Goal: Transaction & Acquisition: Purchase product/service

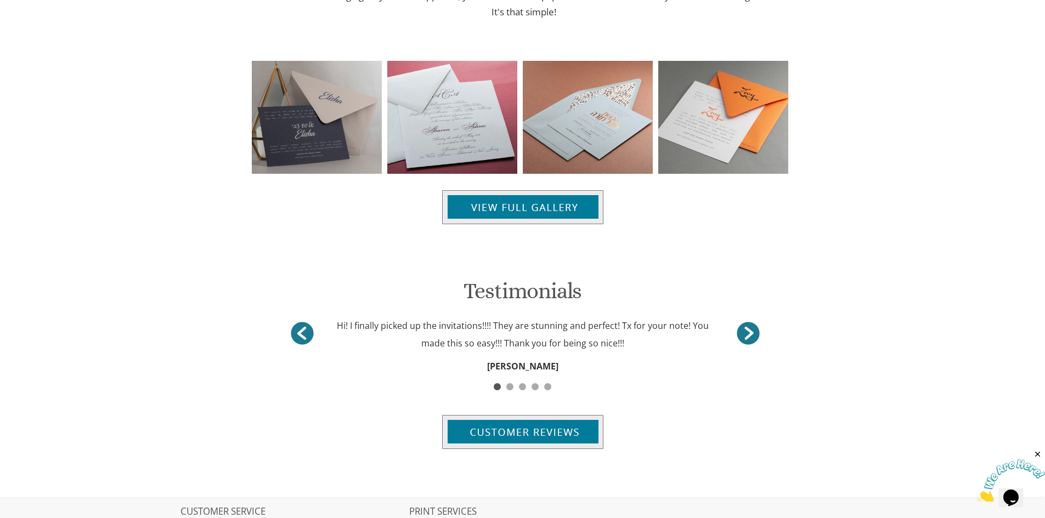
scroll to position [929, 0]
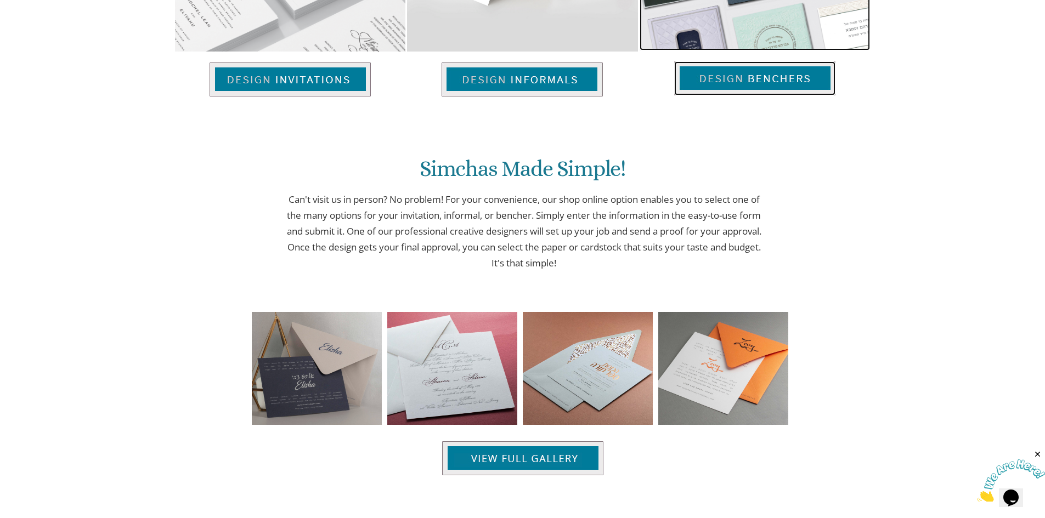
click at [728, 90] on img at bounding box center [754, 78] width 161 height 34
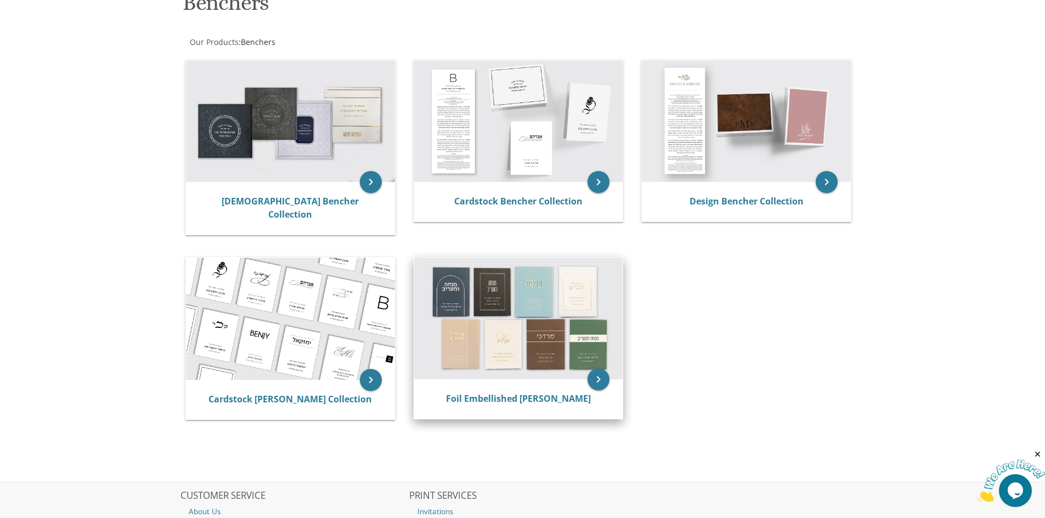
scroll to position [165, 0]
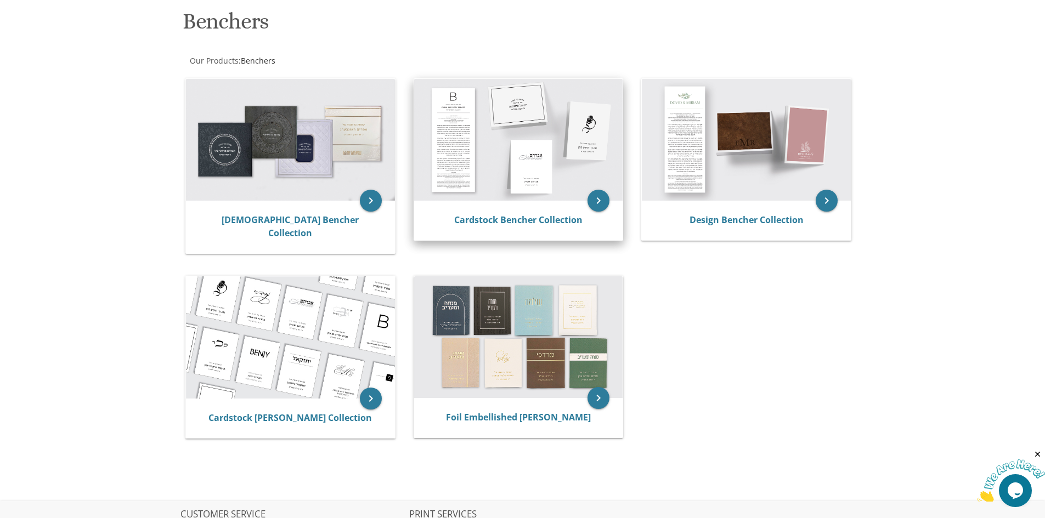
click at [497, 170] on img at bounding box center [518, 140] width 209 height 122
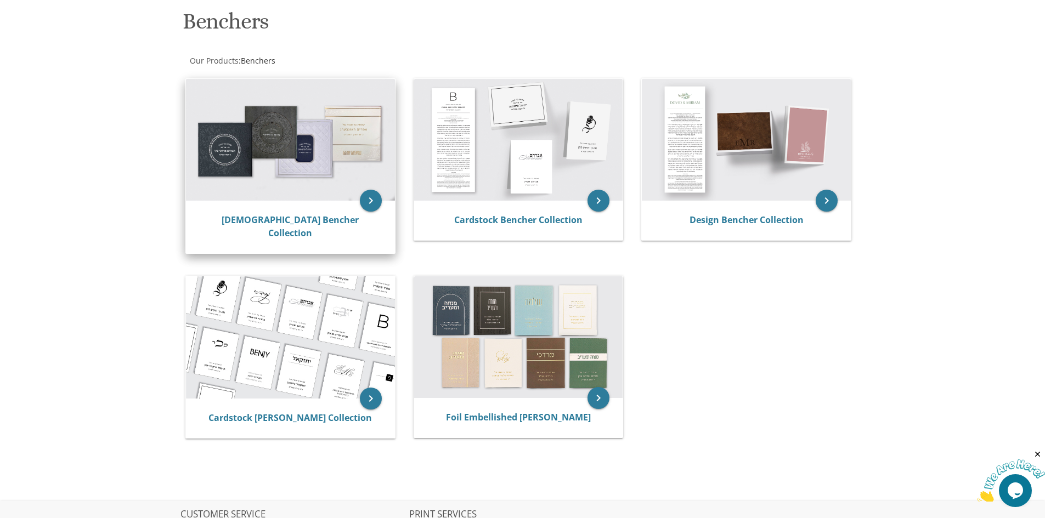
click at [242, 174] on img at bounding box center [290, 140] width 209 height 122
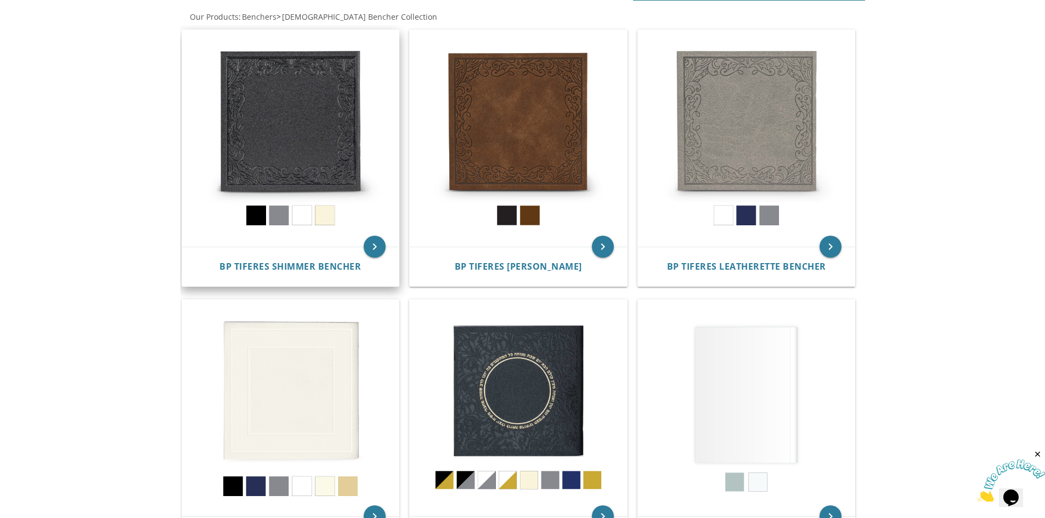
click at [327, 171] on img at bounding box center [290, 138] width 217 height 217
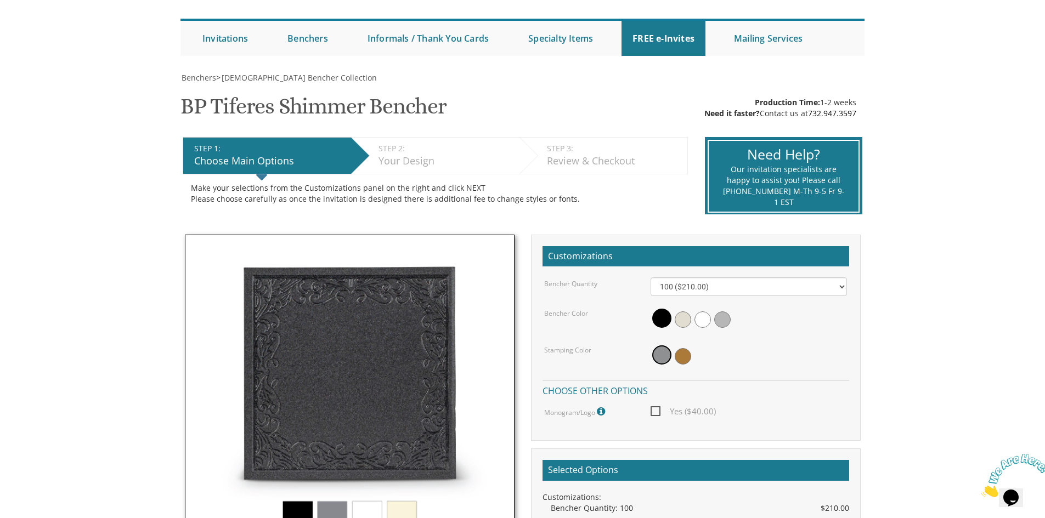
scroll to position [219, 0]
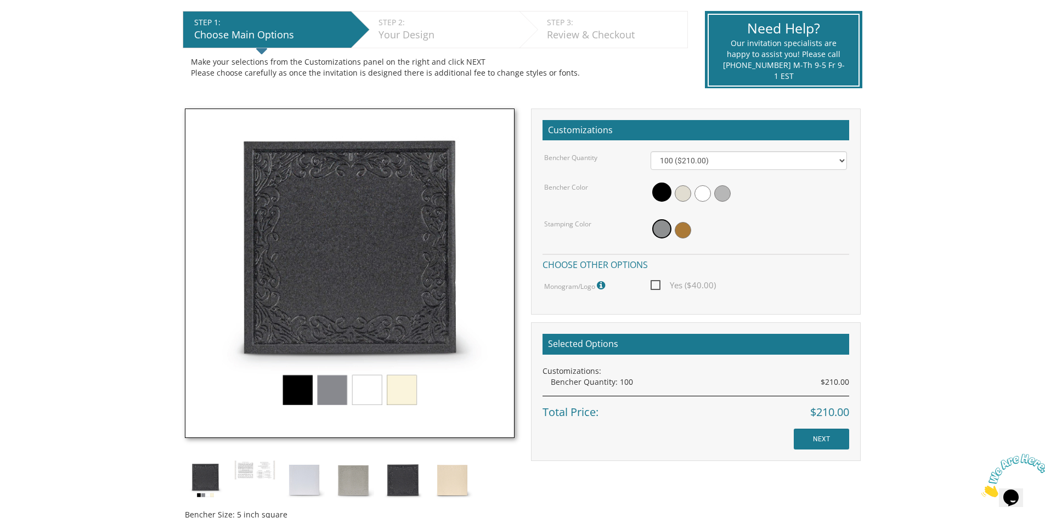
click at [687, 191] on span at bounding box center [683, 193] width 16 height 16
click at [703, 193] on span at bounding box center [702, 193] width 16 height 16
click at [719, 193] on span at bounding box center [722, 193] width 16 height 16
click at [665, 229] on span at bounding box center [661, 228] width 19 height 19
click at [665, 191] on span at bounding box center [660, 193] width 16 height 16
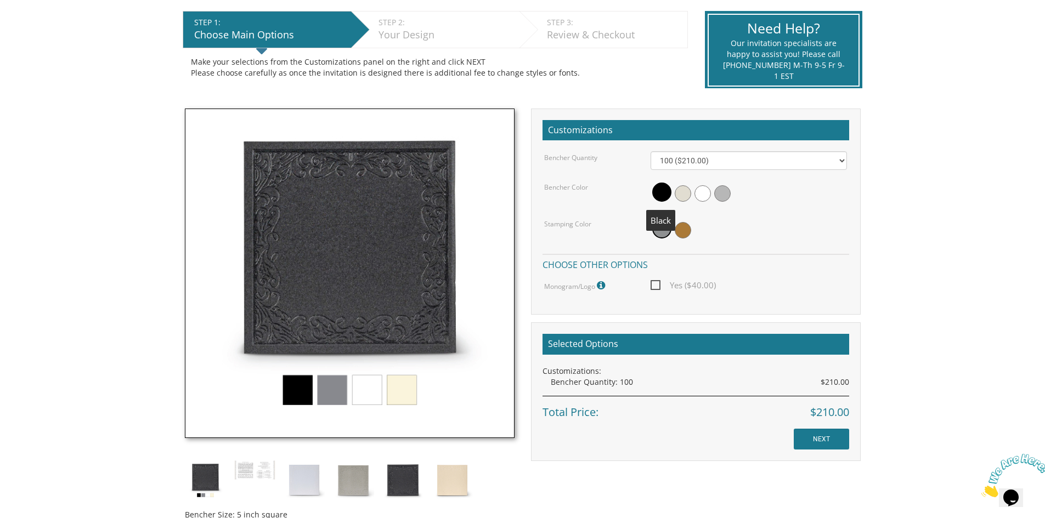
click at [687, 191] on span at bounding box center [683, 193] width 16 height 16
click at [710, 195] on span at bounding box center [702, 193] width 16 height 16
click at [724, 196] on span at bounding box center [722, 193] width 16 height 16
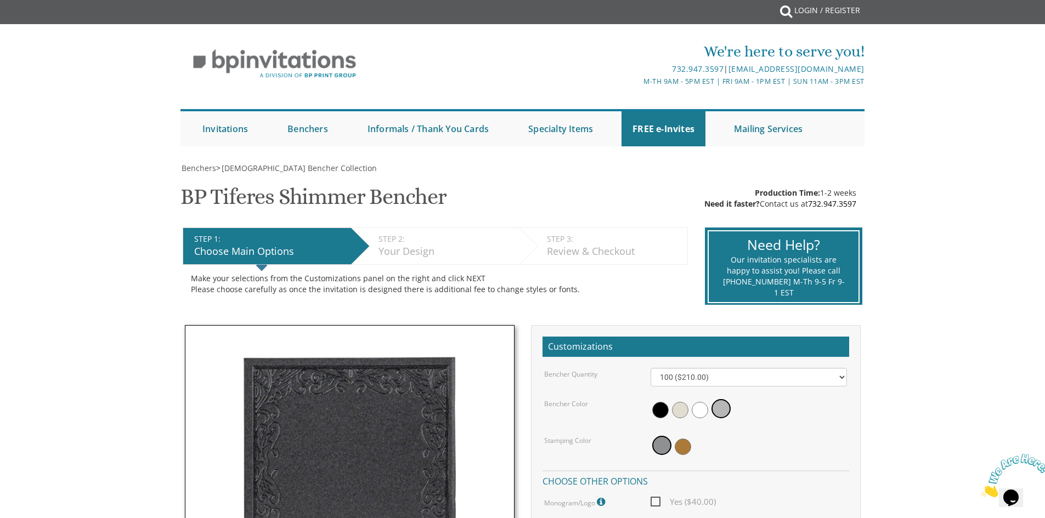
scroll to position [0, 0]
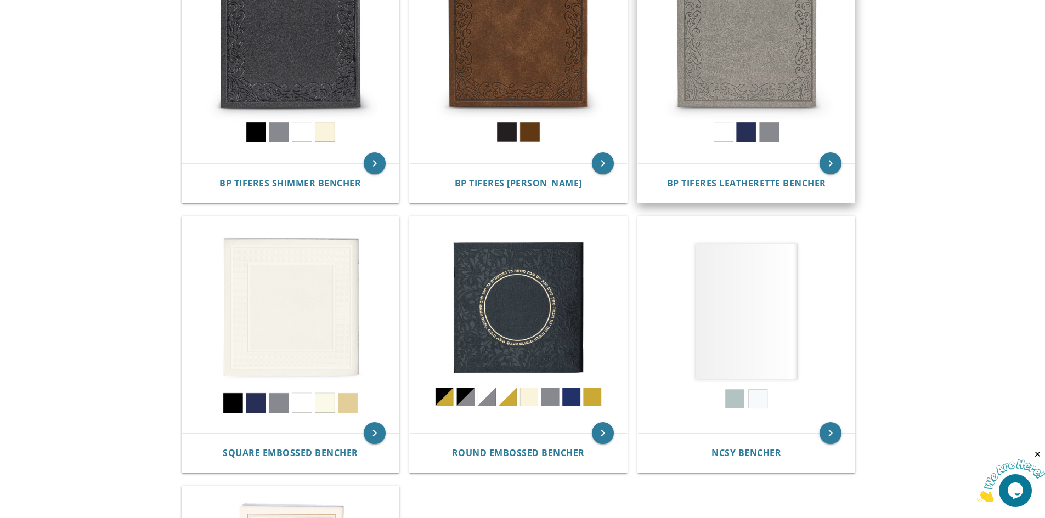
scroll to position [439, 0]
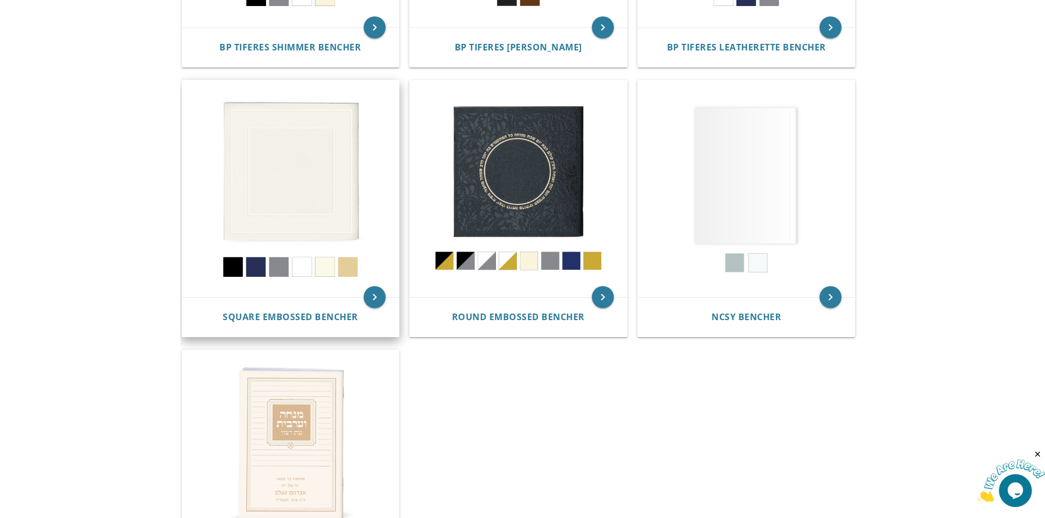
click at [263, 264] on img at bounding box center [290, 189] width 217 height 217
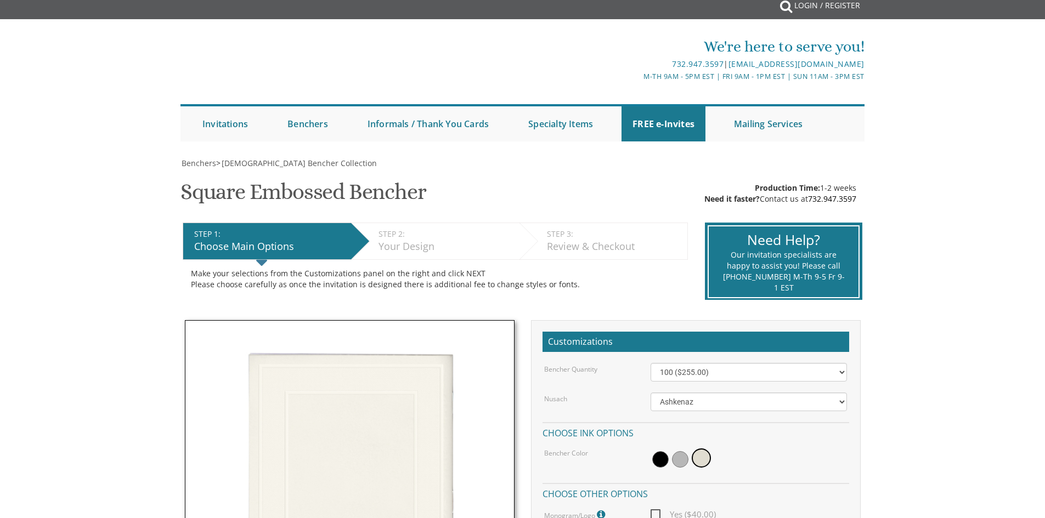
scroll to position [274, 0]
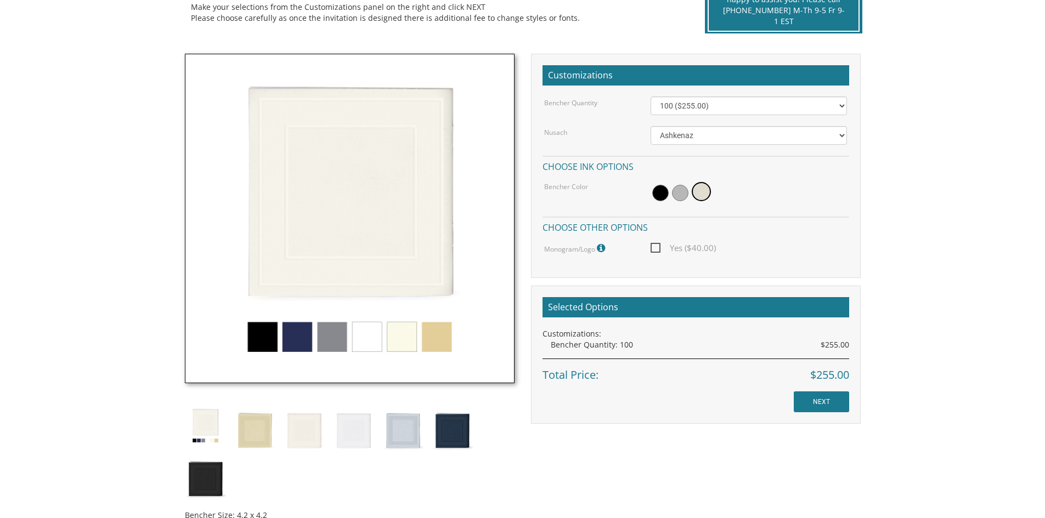
click at [652, 193] on div at bounding box center [749, 192] width 196 height 25
click at [659, 191] on span at bounding box center [660, 193] width 16 height 16
click at [699, 140] on select "Ashkenaz [PERSON_NAME]" at bounding box center [749, 135] width 196 height 19
click at [802, 221] on h4 "Choose other options" at bounding box center [696, 226] width 307 height 19
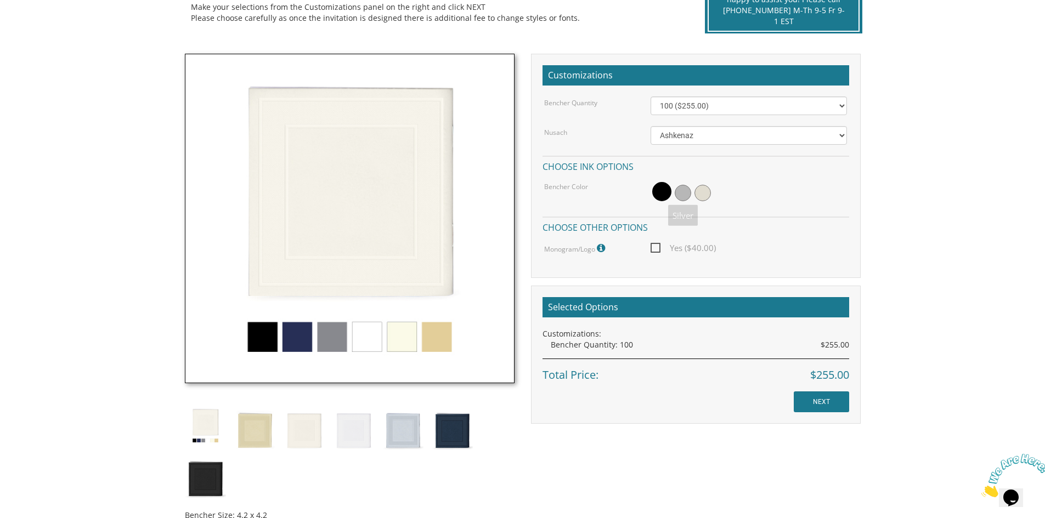
click at [682, 188] on span at bounding box center [683, 193] width 16 height 16
click at [700, 188] on span at bounding box center [702, 193] width 16 height 16
click at [653, 188] on span at bounding box center [660, 193] width 16 height 16
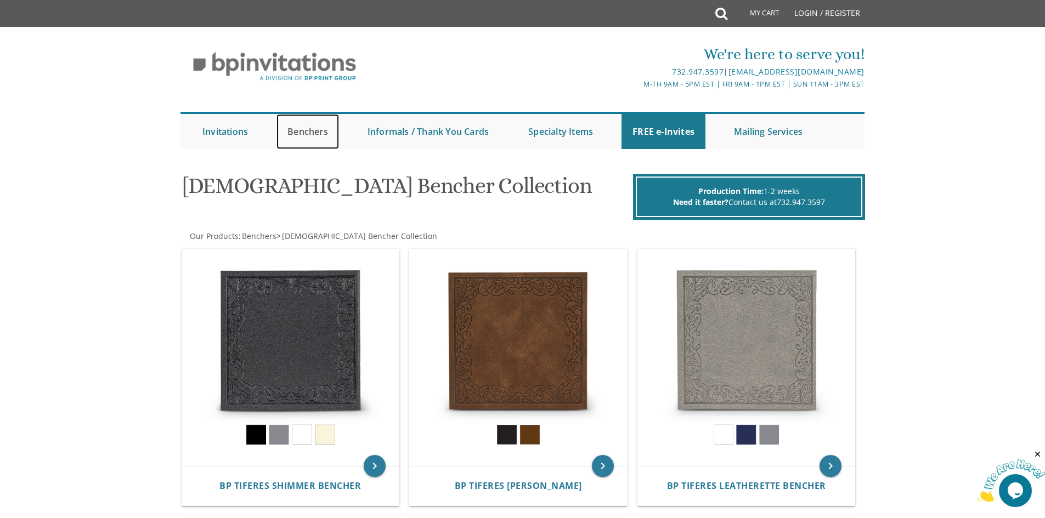
click at [296, 134] on link "Benchers" at bounding box center [307, 131] width 63 height 35
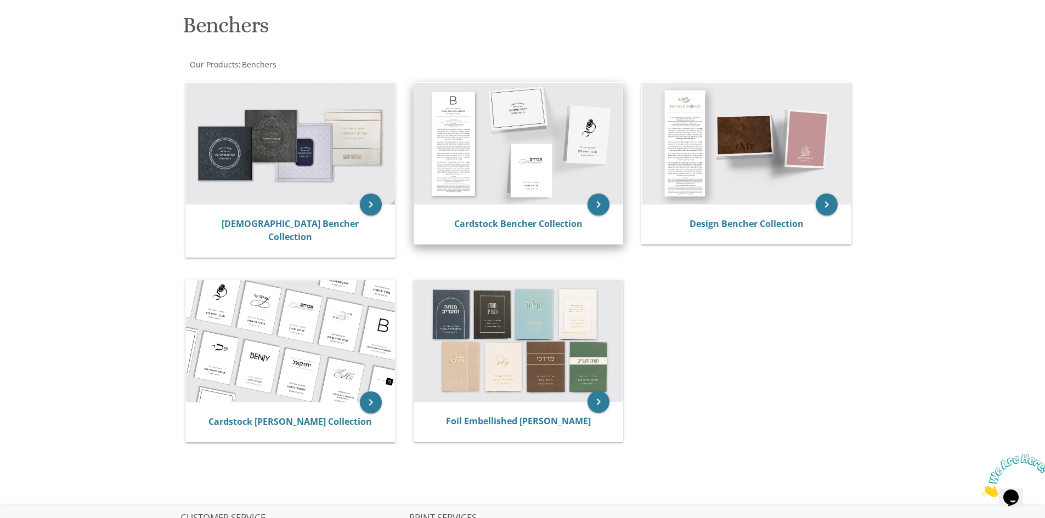
scroll to position [165, 0]
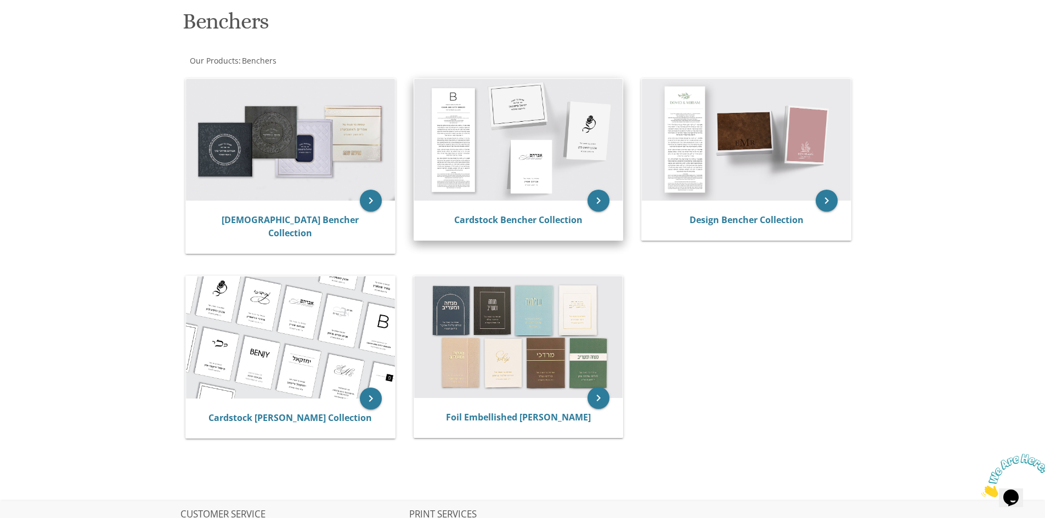
click at [533, 189] on img at bounding box center [518, 140] width 209 height 122
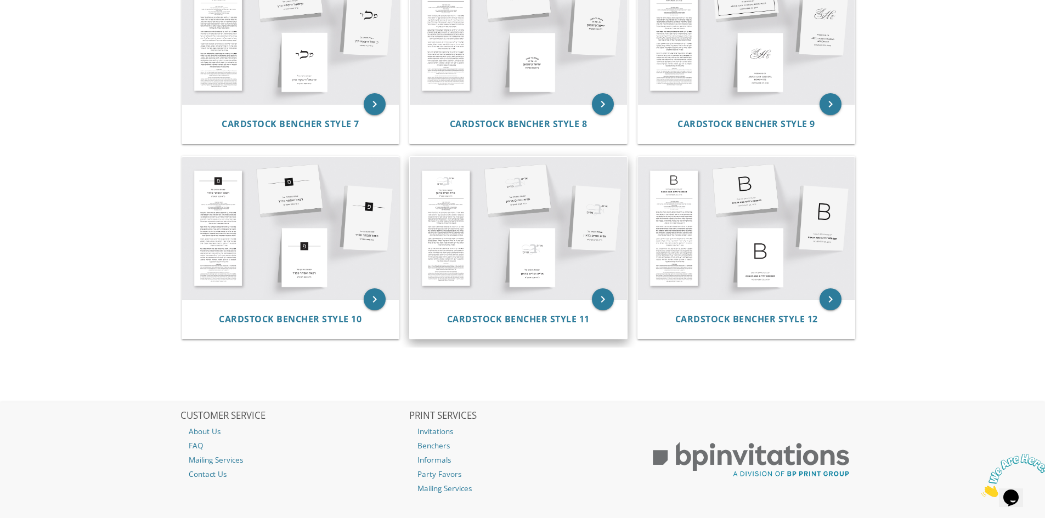
scroll to position [678, 0]
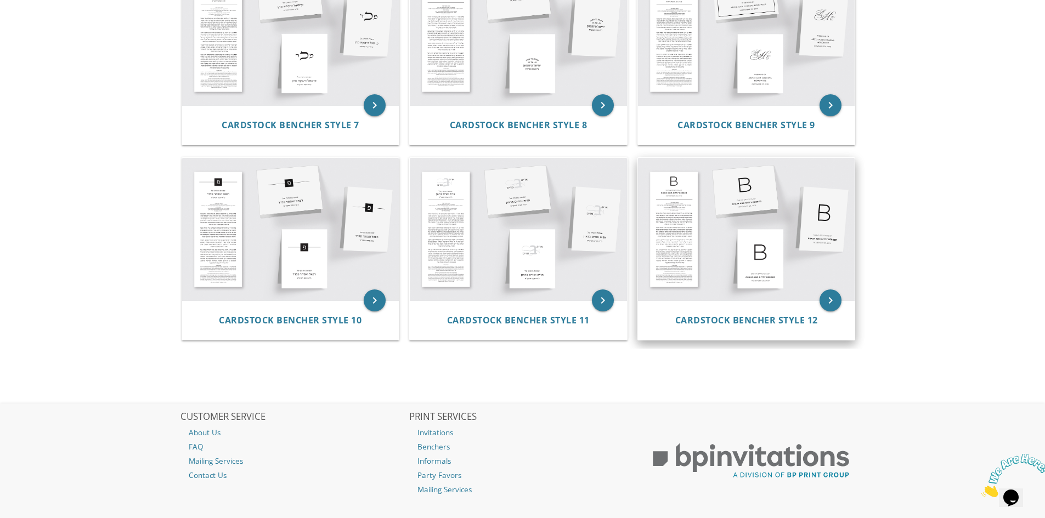
click at [754, 225] on img at bounding box center [746, 229] width 217 height 143
